Goal: Task Accomplishment & Management: Use online tool/utility

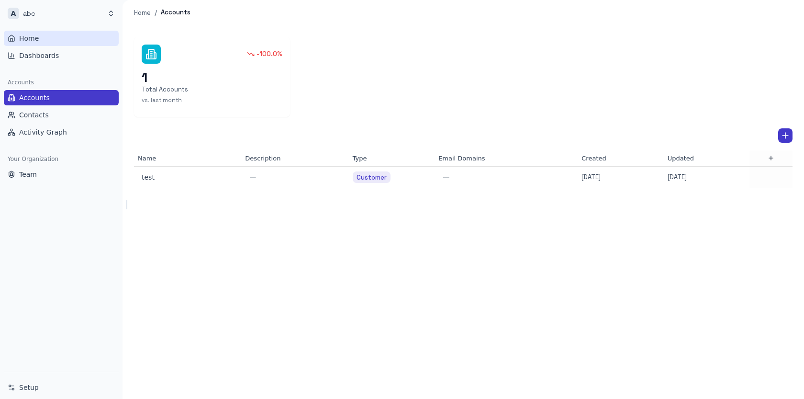
click at [33, 37] on span "Home" at bounding box center [29, 38] width 20 height 10
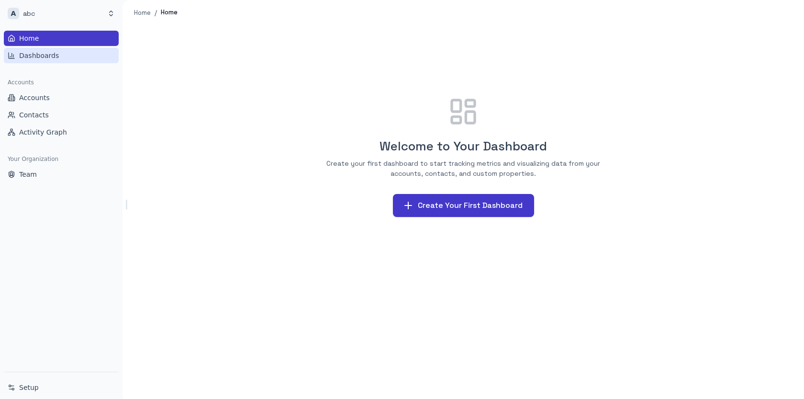
click at [38, 57] on span "Dashboards" at bounding box center [39, 56] width 40 height 10
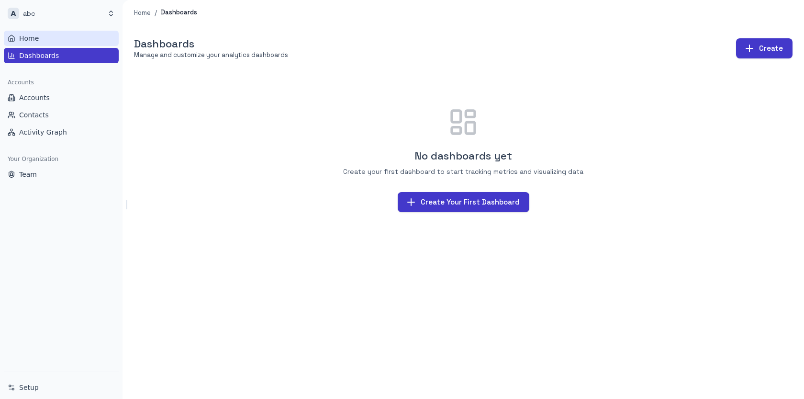
click at [36, 34] on span "Home" at bounding box center [29, 38] width 20 height 10
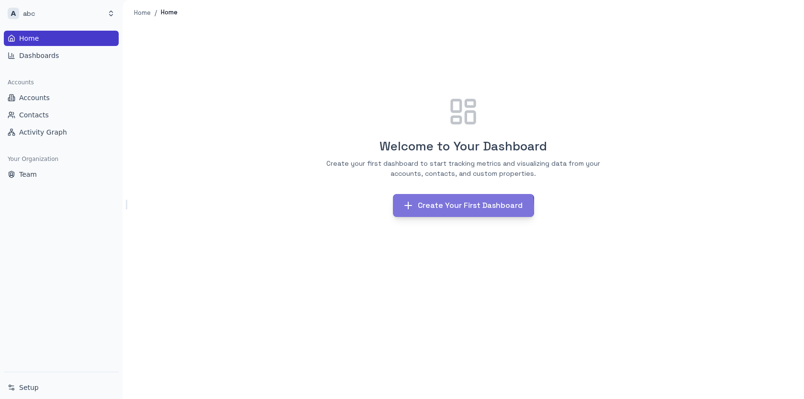
click at [463, 208] on button "Create Your First Dashboard" at bounding box center [463, 205] width 141 height 23
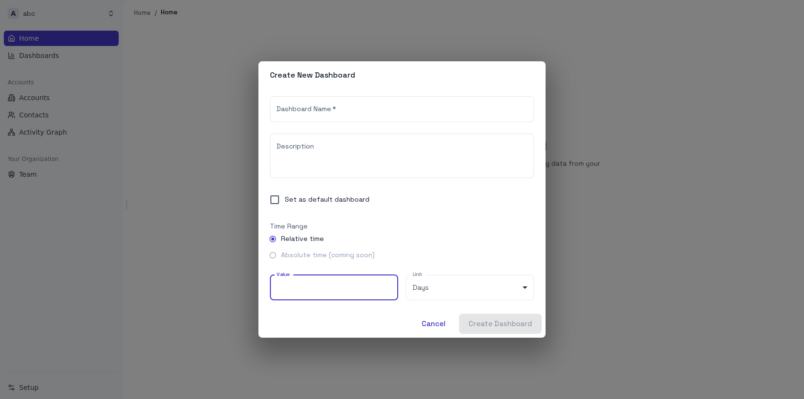
click at [348, 287] on input "**" at bounding box center [334, 287] width 128 height 25
click at [443, 327] on button "Cancel" at bounding box center [433, 323] width 43 height 20
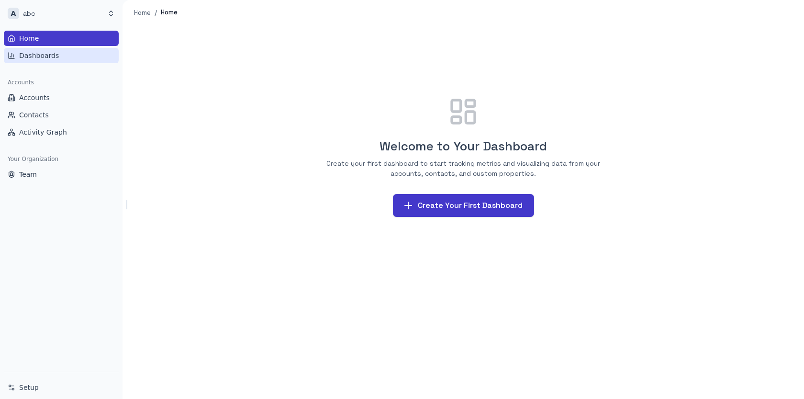
click at [53, 51] on span "Dashboards" at bounding box center [39, 56] width 40 height 10
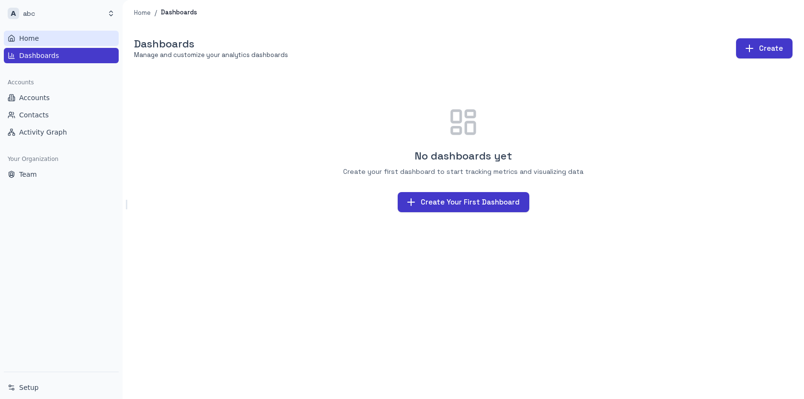
click at [46, 36] on link "Home" at bounding box center [61, 38] width 115 height 15
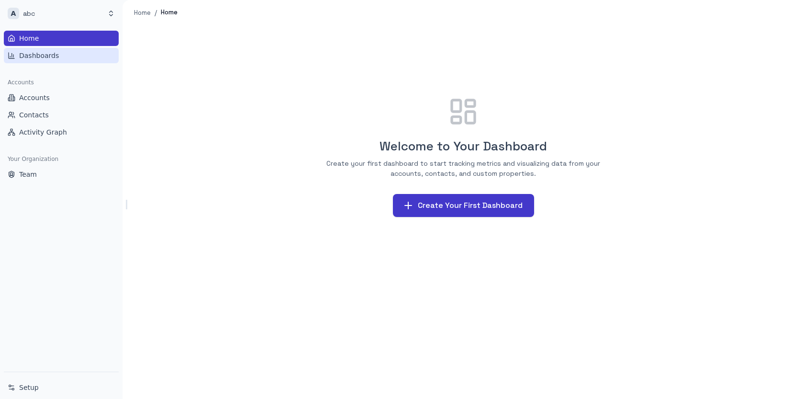
click at [41, 55] on span "Dashboards" at bounding box center [39, 56] width 40 height 10
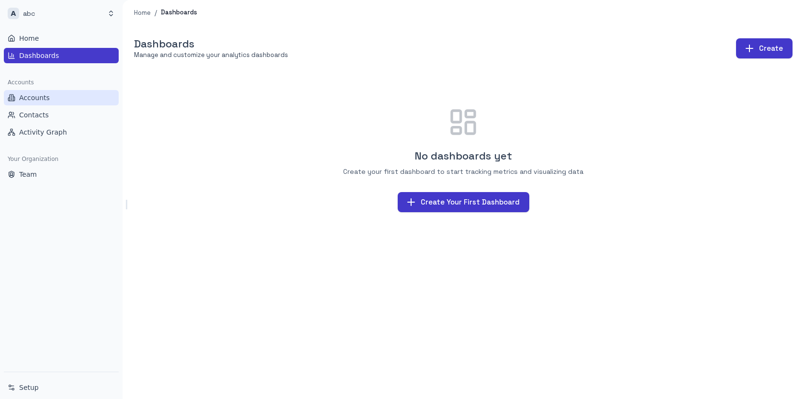
click at [43, 100] on span "Accounts" at bounding box center [34, 98] width 31 height 10
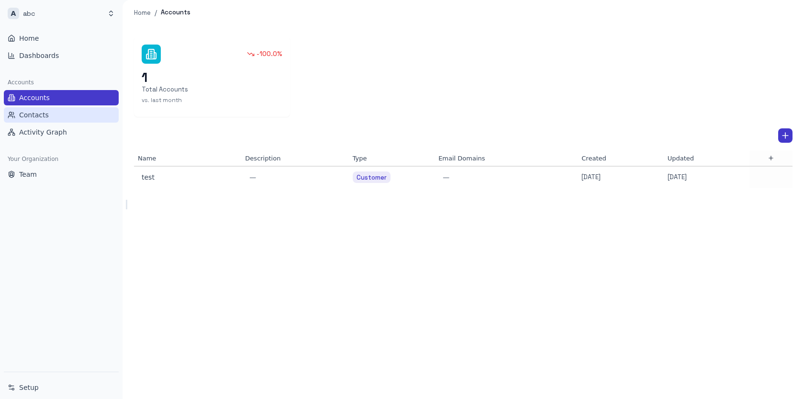
click at [67, 120] on link "Contacts" at bounding box center [61, 114] width 115 height 15
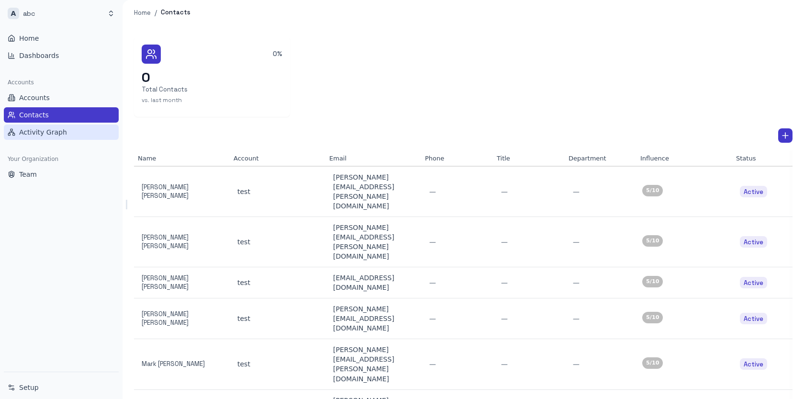
click at [52, 129] on span "Activity Graph" at bounding box center [43, 132] width 48 height 10
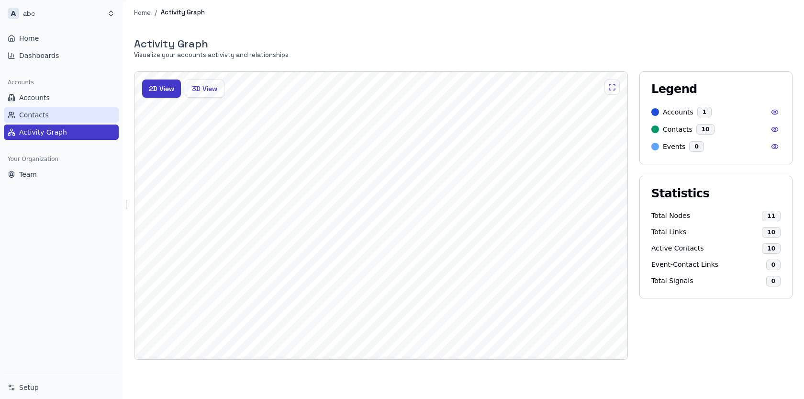
click at [51, 116] on link "Contacts" at bounding box center [61, 114] width 115 height 15
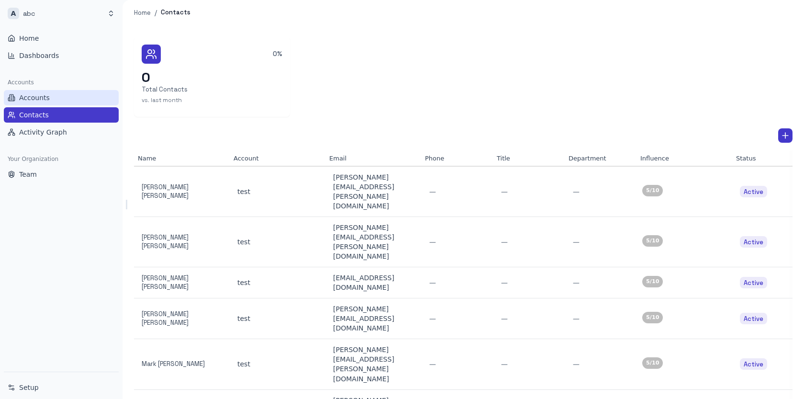
click at [42, 98] on span "Accounts" at bounding box center [34, 98] width 31 height 10
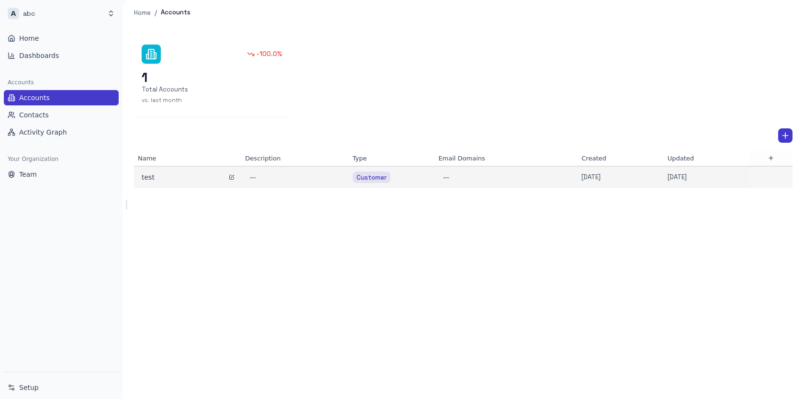
click at [197, 175] on div "test" at bounding box center [188, 177] width 92 height 10
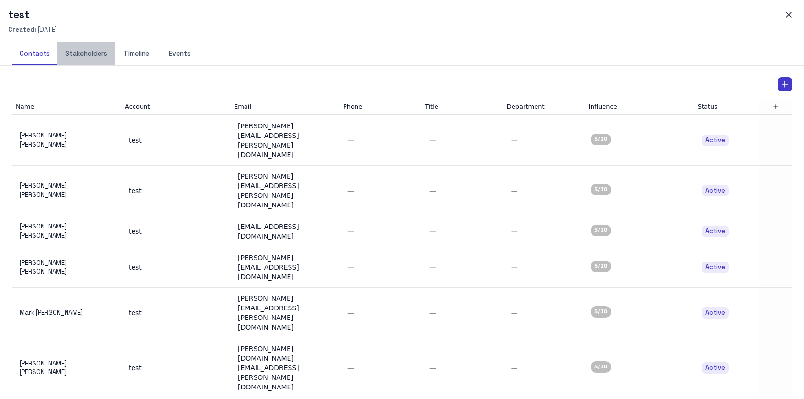
click at [92, 53] on button "Stakeholders" at bounding box center [85, 53] width 57 height 23
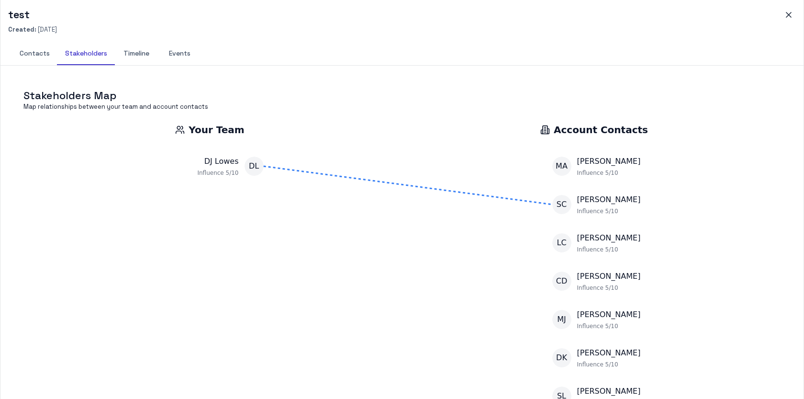
click at [129, 56] on button "Timeline" at bounding box center [136, 53] width 43 height 23
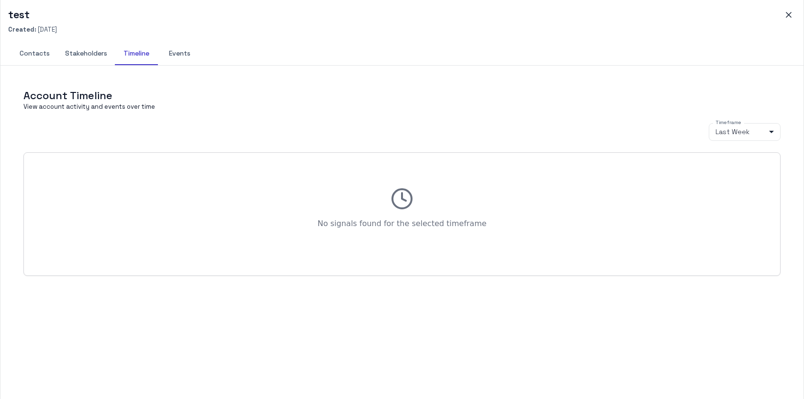
click at [172, 55] on button "Events" at bounding box center [179, 53] width 43 height 23
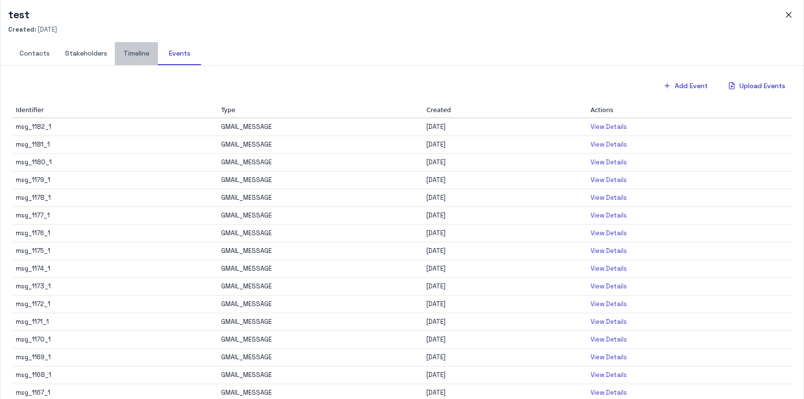
click at [132, 55] on button "Timeline" at bounding box center [136, 53] width 43 height 23
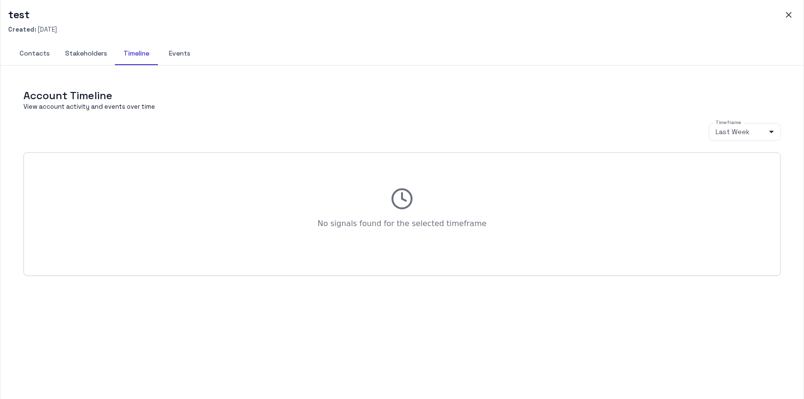
click at [178, 57] on button "Events" at bounding box center [179, 53] width 43 height 23
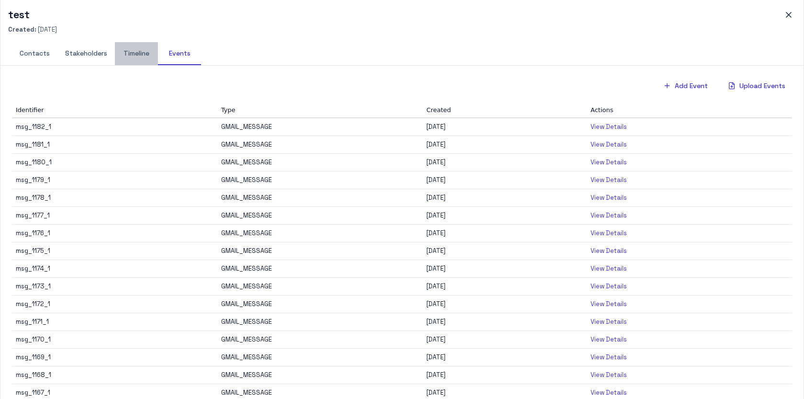
click at [140, 53] on button "Timeline" at bounding box center [136, 53] width 43 height 23
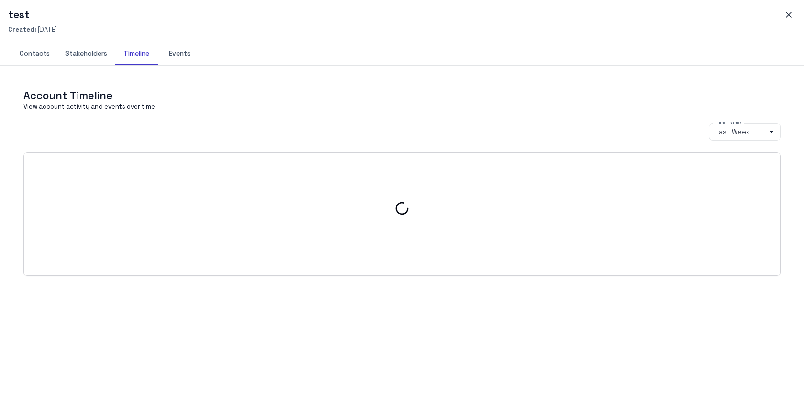
click at [83, 51] on button "Stakeholders" at bounding box center [85, 53] width 57 height 23
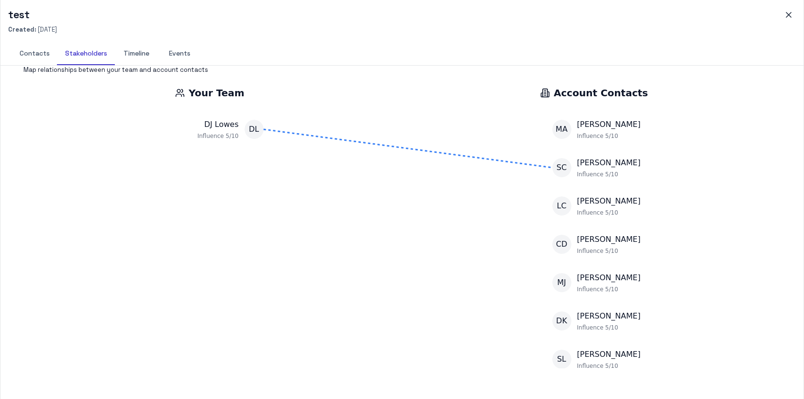
scroll to position [36, 0]
click at [603, 206] on p "[PERSON_NAME]" at bounding box center [613, 201] width 72 height 11
click at [598, 215] on p "Influence 5/10" at bounding box center [613, 214] width 72 height 8
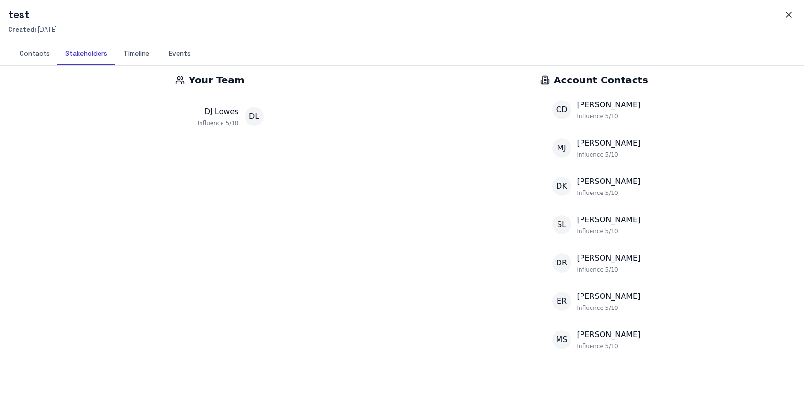
scroll to position [0, 0]
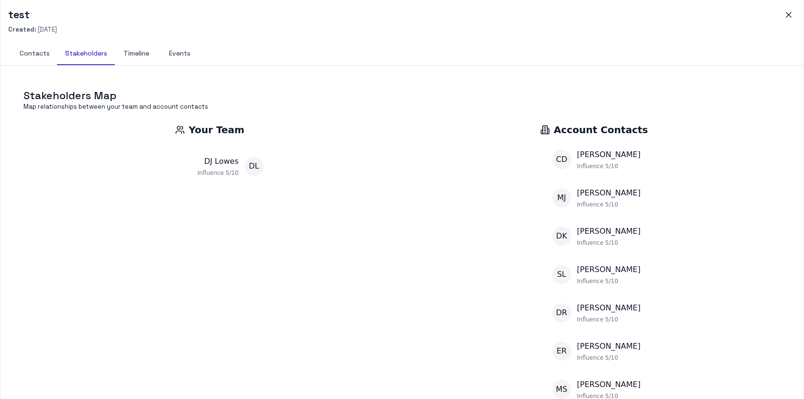
click at [143, 55] on button "Timeline" at bounding box center [136, 53] width 43 height 23
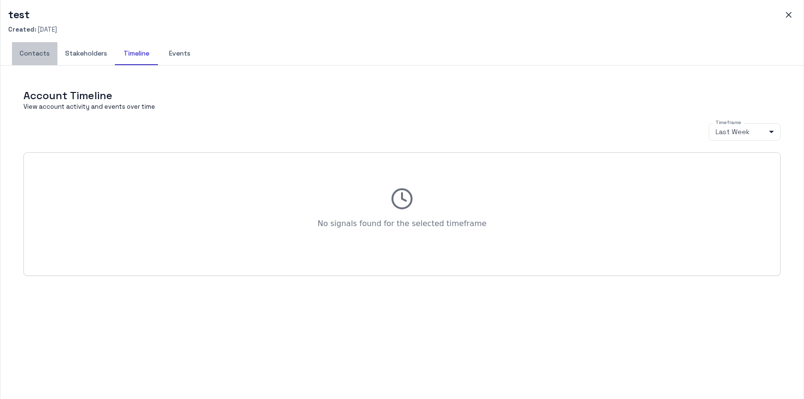
click at [39, 57] on button "Contacts" at bounding box center [34, 53] width 45 height 23
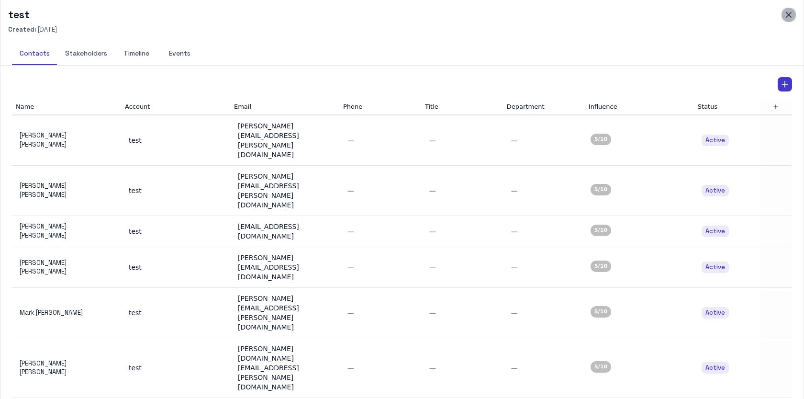
click at [787, 14] on icon "button" at bounding box center [789, 15] width 10 height 10
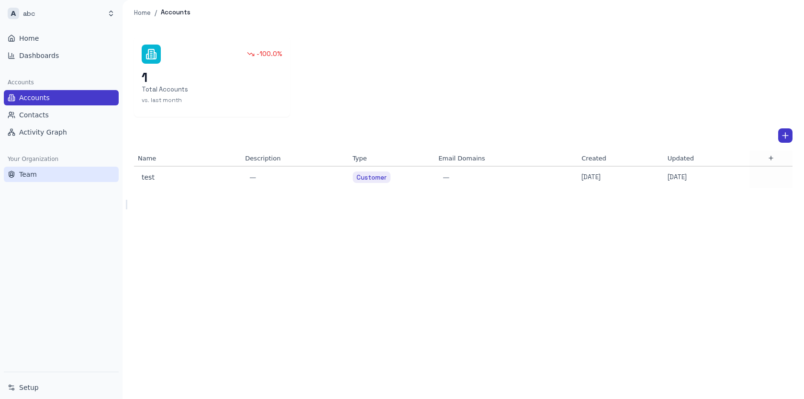
click at [33, 176] on span "Team" at bounding box center [28, 174] width 18 height 10
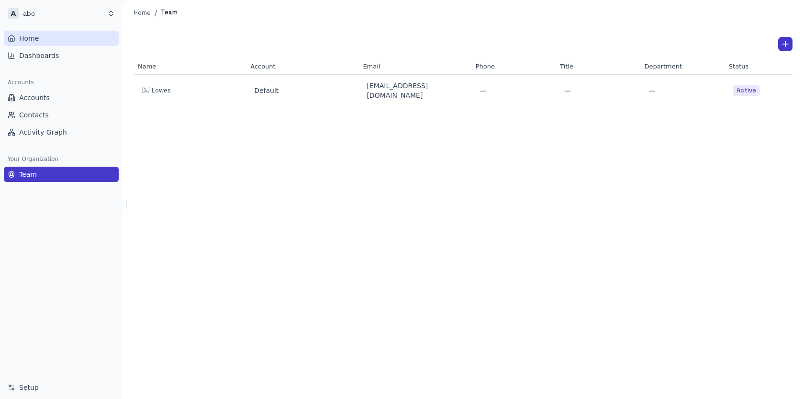
click at [33, 37] on span "Home" at bounding box center [29, 38] width 20 height 10
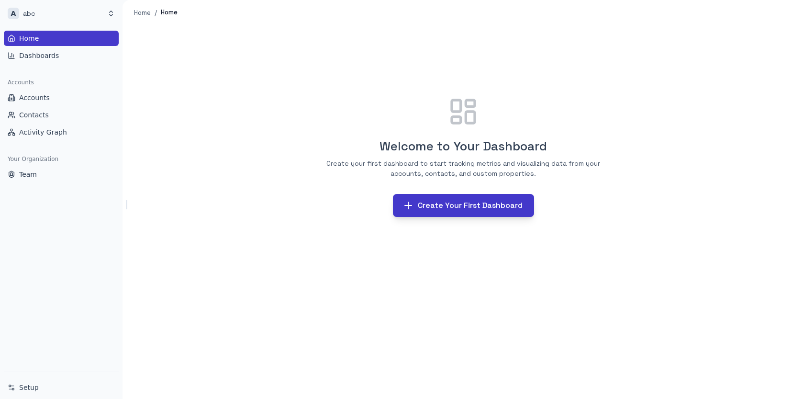
click at [438, 203] on button "Create Your First Dashboard" at bounding box center [463, 205] width 141 height 23
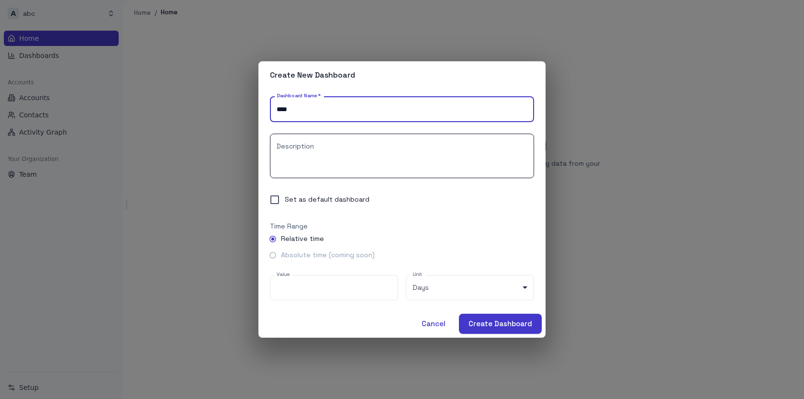
type input "****"
click at [345, 151] on textarea "Description" at bounding box center [402, 155] width 251 height 29
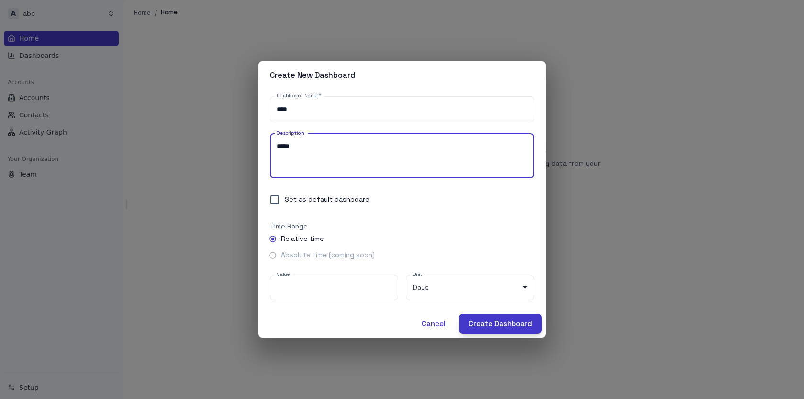
type textarea "****"
click at [493, 330] on button "Create Dashboard" at bounding box center [500, 323] width 83 height 20
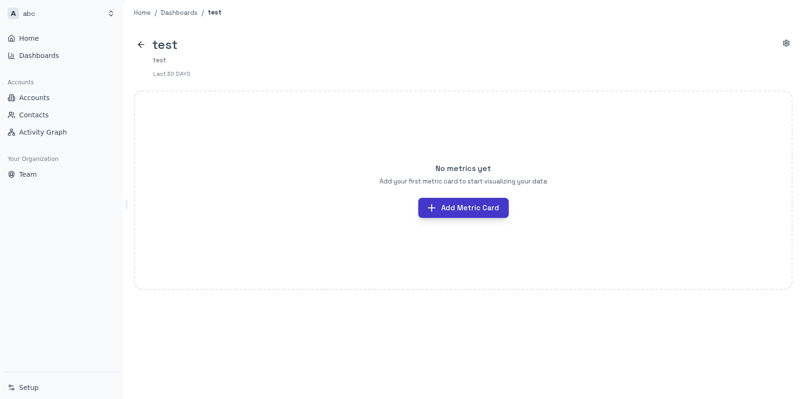
click at [462, 203] on button "Add Metric Card" at bounding box center [463, 208] width 90 height 20
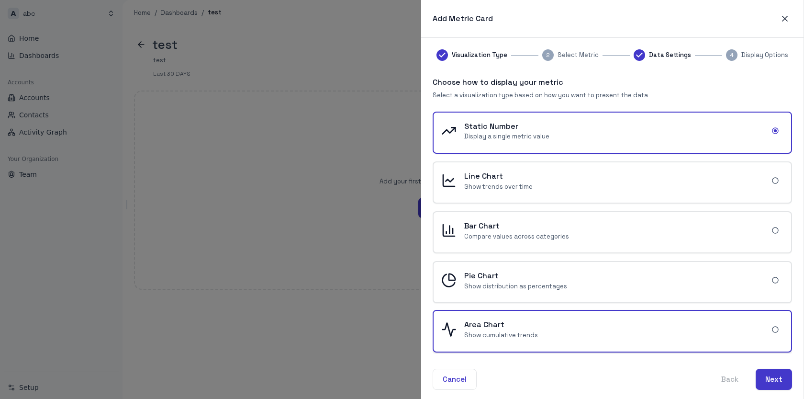
click at [480, 342] on div "Area Chart Show cumulative trends" at bounding box center [611, 331] width 357 height 40
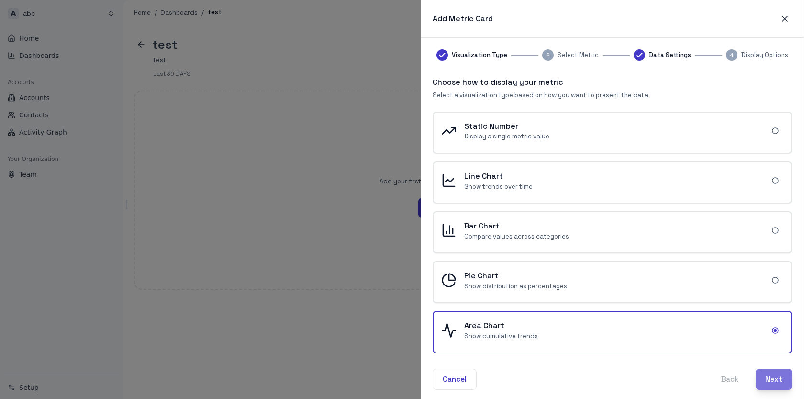
click at [776, 379] on button "Next" at bounding box center [773, 378] width 36 height 21
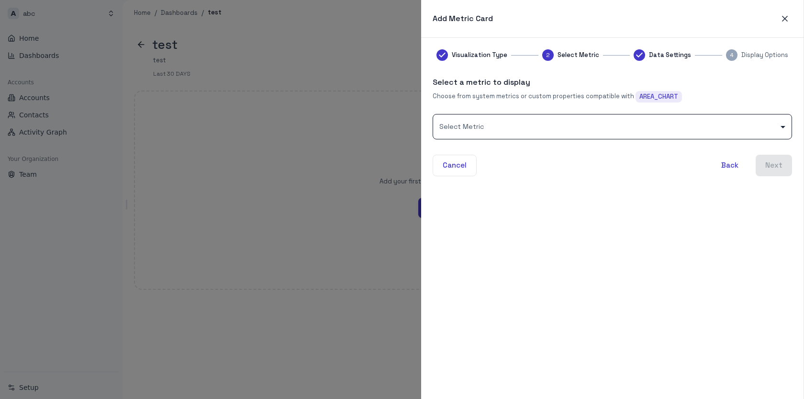
click at [495, 131] on body "A abc Home Dashboards Accounts Accounts Contacts Activity Graph Your Organizati…" at bounding box center [402, 199] width 804 height 399
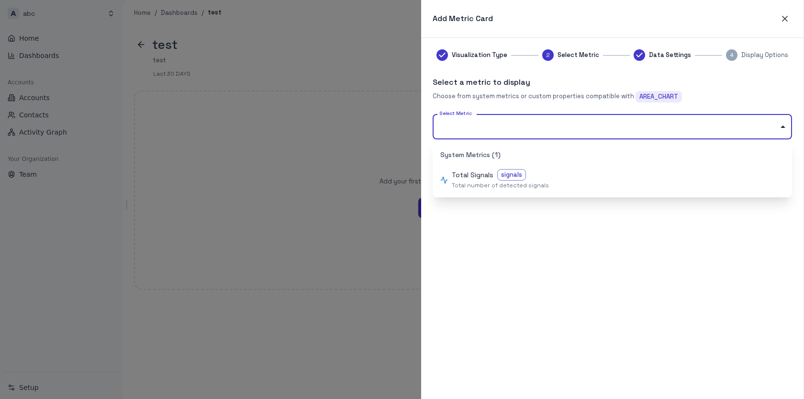
click at [483, 178] on p "Total Signals" at bounding box center [473, 175] width 42 height 10
type input "**********"
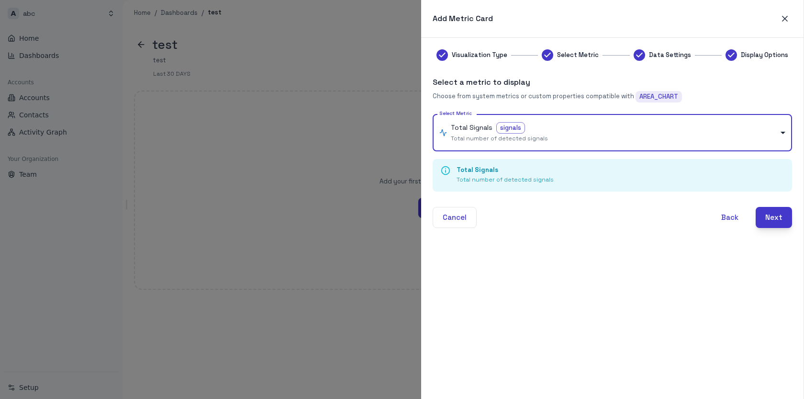
click at [778, 218] on button "Next" at bounding box center [773, 217] width 36 height 21
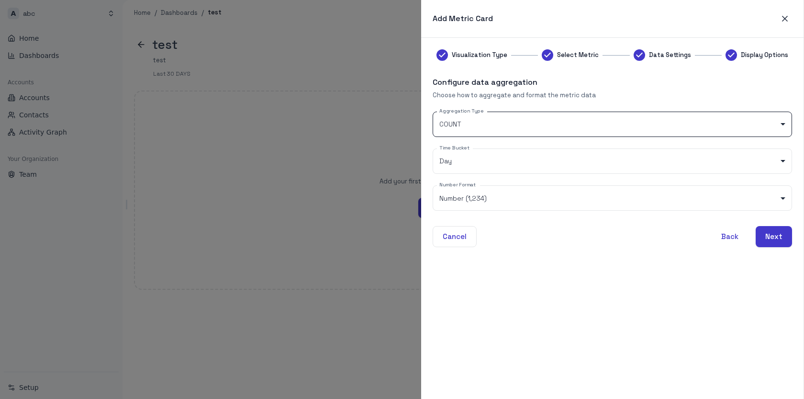
click at [485, 126] on body "A abc Home Dashboards Accounts Accounts Contacts Activity Graph Your Organizati…" at bounding box center [402, 199] width 804 height 399
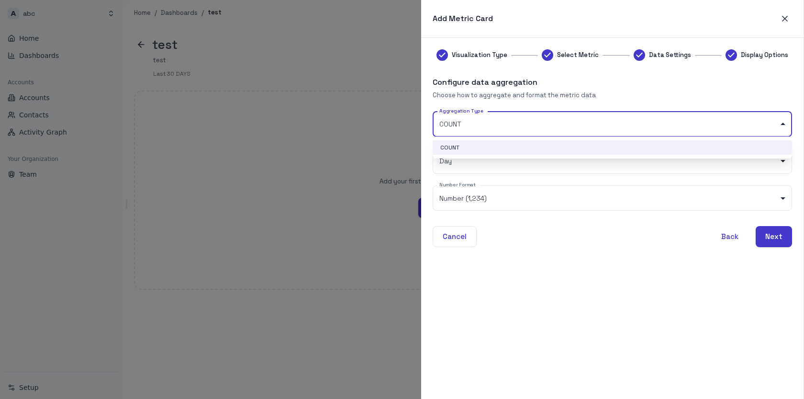
click at [459, 144] on li "COUNT" at bounding box center [612, 147] width 359 height 14
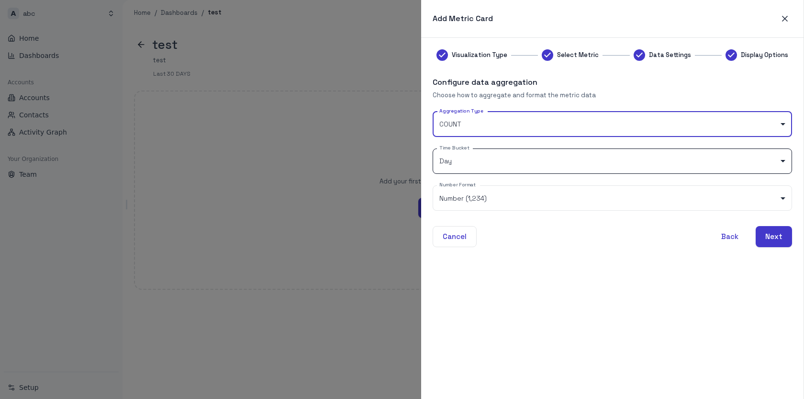
click at [459, 162] on body "A abc Home Dashboards Accounts Accounts Contacts Activity Graph Your Organizati…" at bounding box center [402, 199] width 804 height 399
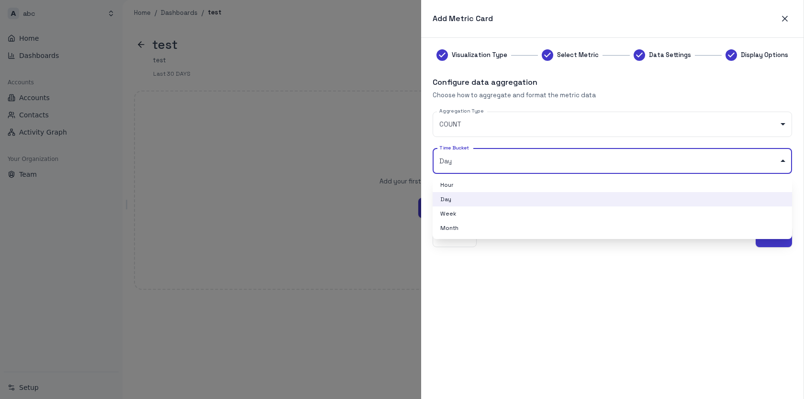
click at [458, 199] on li "Day" at bounding box center [612, 199] width 359 height 14
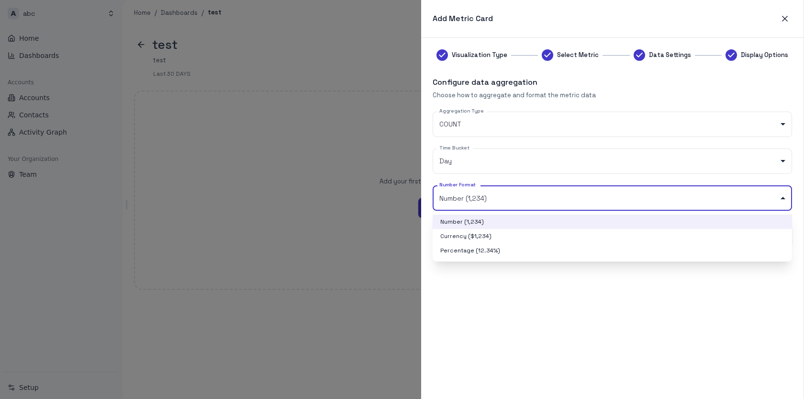
click at [483, 195] on body "A abc Home Dashboards Accounts Accounts Contacts Activity Graph Your Organizati…" at bounding box center [402, 199] width 804 height 399
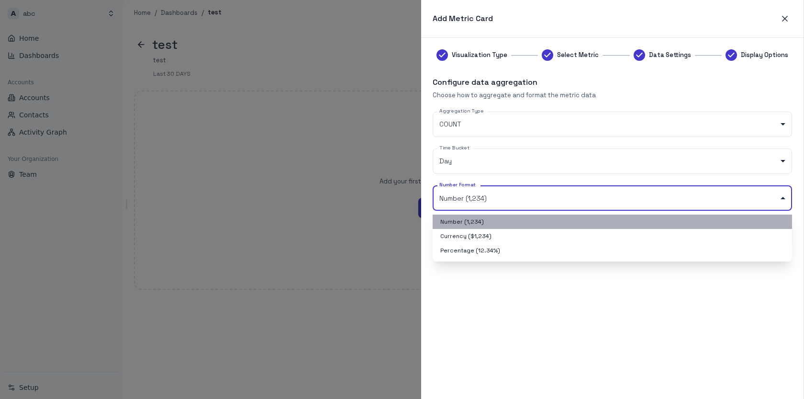
click at [477, 223] on li "Number (1,234)" at bounding box center [612, 221] width 359 height 14
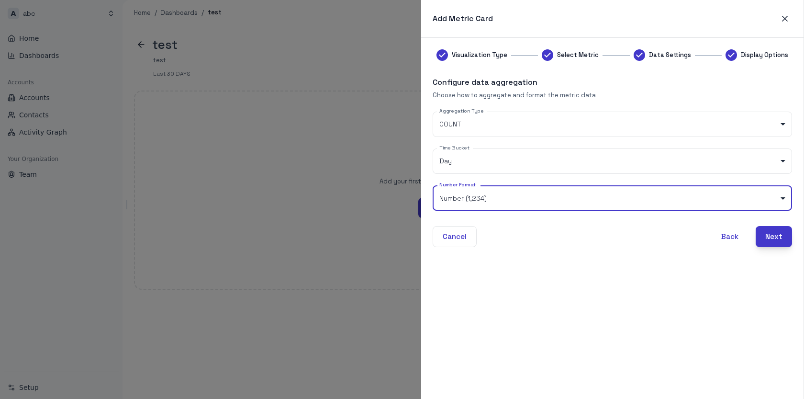
click at [765, 241] on button "Next" at bounding box center [773, 236] width 36 height 21
type input "******"
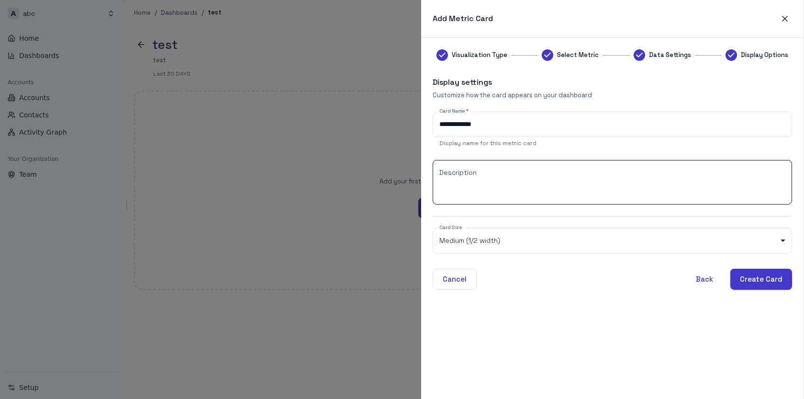
click at [482, 183] on textarea "Description" at bounding box center [612, 181] width 346 height 29
click at [759, 276] on button "Create Card" at bounding box center [761, 278] width 62 height 21
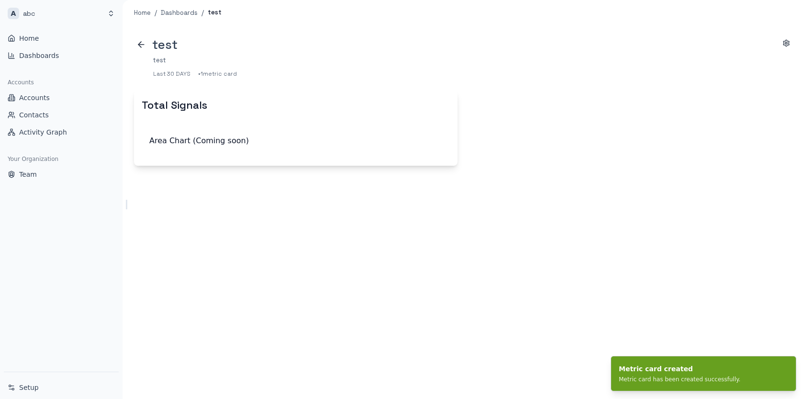
click at [242, 147] on div "Area Chart (Coming soon)" at bounding box center [296, 140] width 308 height 27
drag, startPoint x: 293, startPoint y: 119, endPoint x: 322, endPoint y: 155, distance: 47.0
click at [325, 156] on div "Total Signals Area Chart (Coming soon)" at bounding box center [295, 127] width 323 height 75
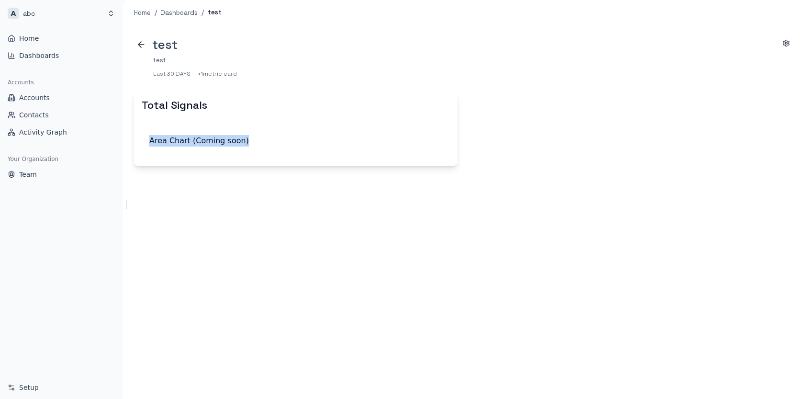
click at [284, 124] on div "Area Chart (Coming soon)" at bounding box center [295, 143] width 323 height 46
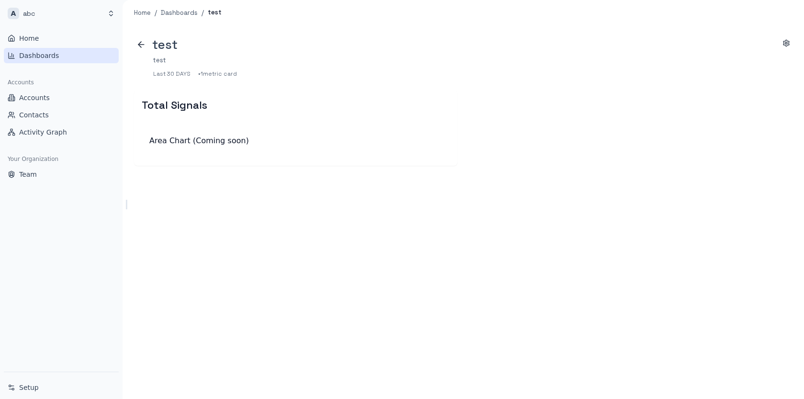
click at [62, 55] on link "Dashboards" at bounding box center [61, 55] width 115 height 15
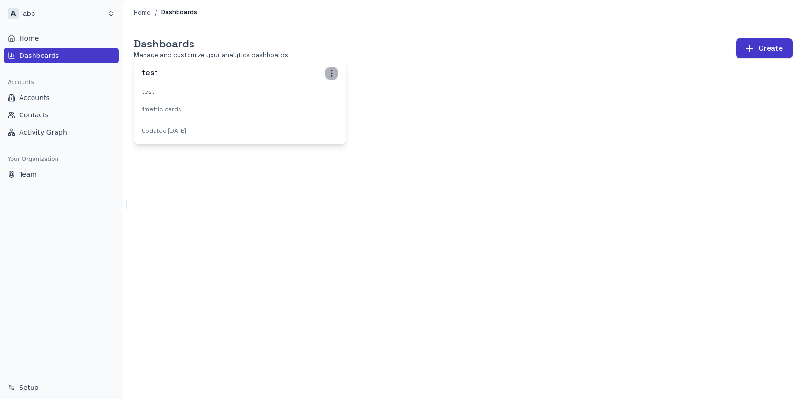
click at [330, 74] on icon "button" at bounding box center [331, 73] width 9 height 9
click at [449, 54] on div at bounding box center [402, 199] width 804 height 399
